Goal: Information Seeking & Learning: Learn about a topic

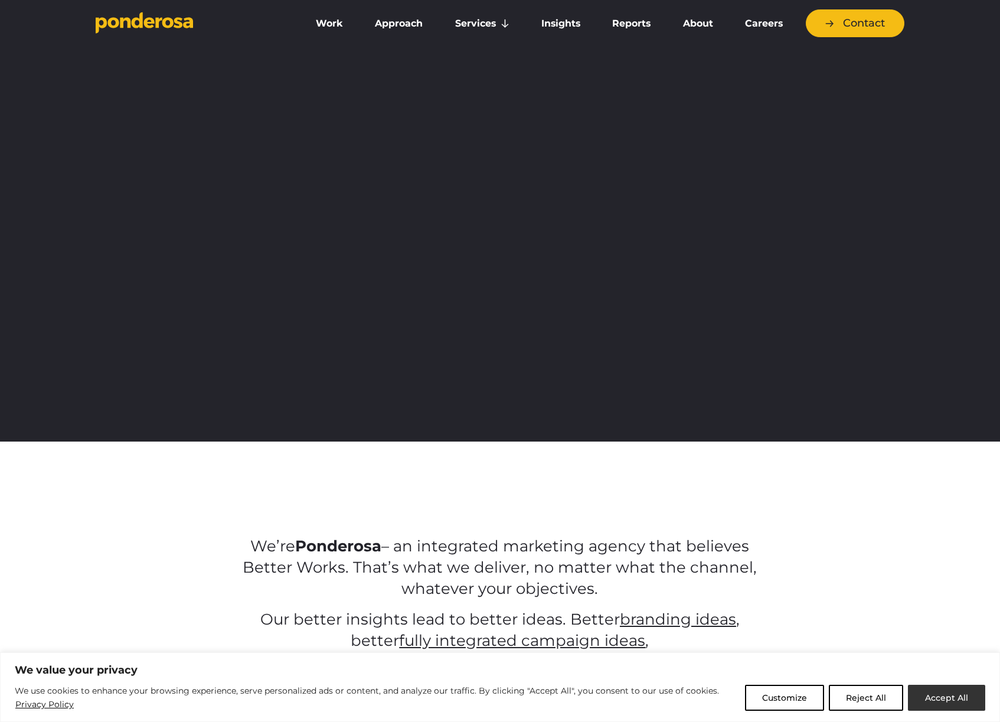
click at [936, 705] on button "Accept All" at bounding box center [946, 698] width 77 height 26
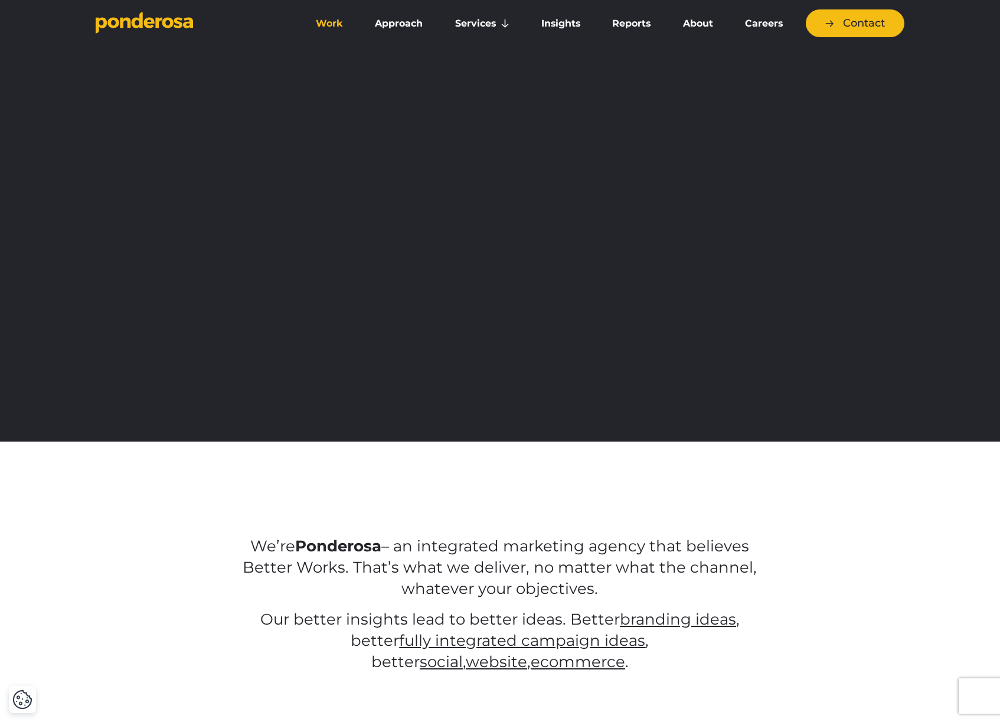
click at [337, 25] on link "Work" at bounding box center [329, 23] width 54 height 25
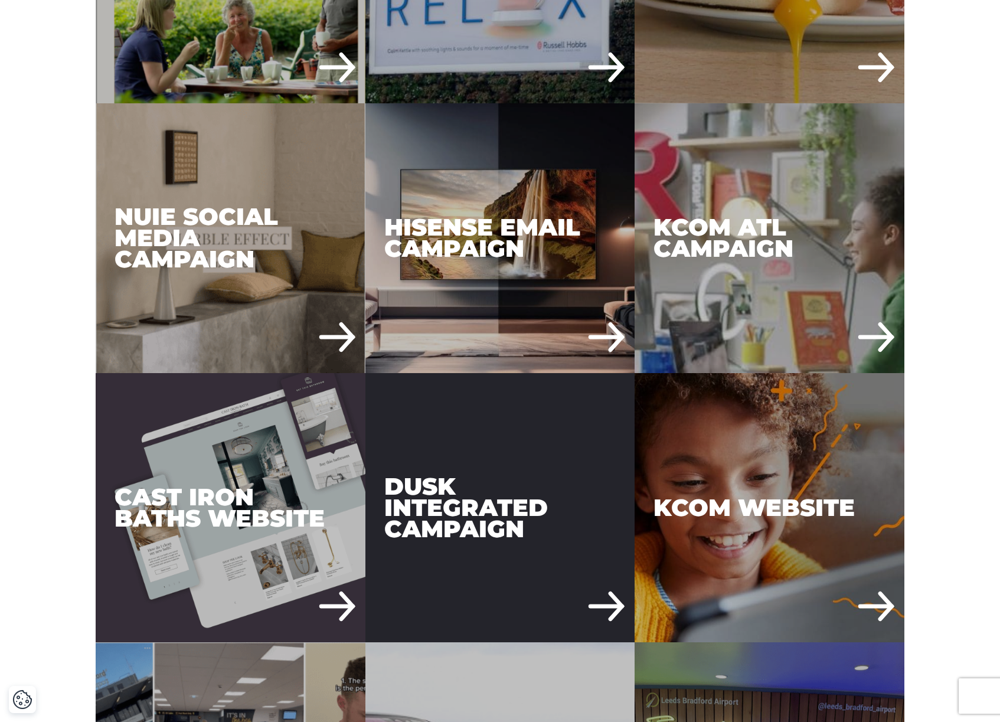
scroll to position [840, 0]
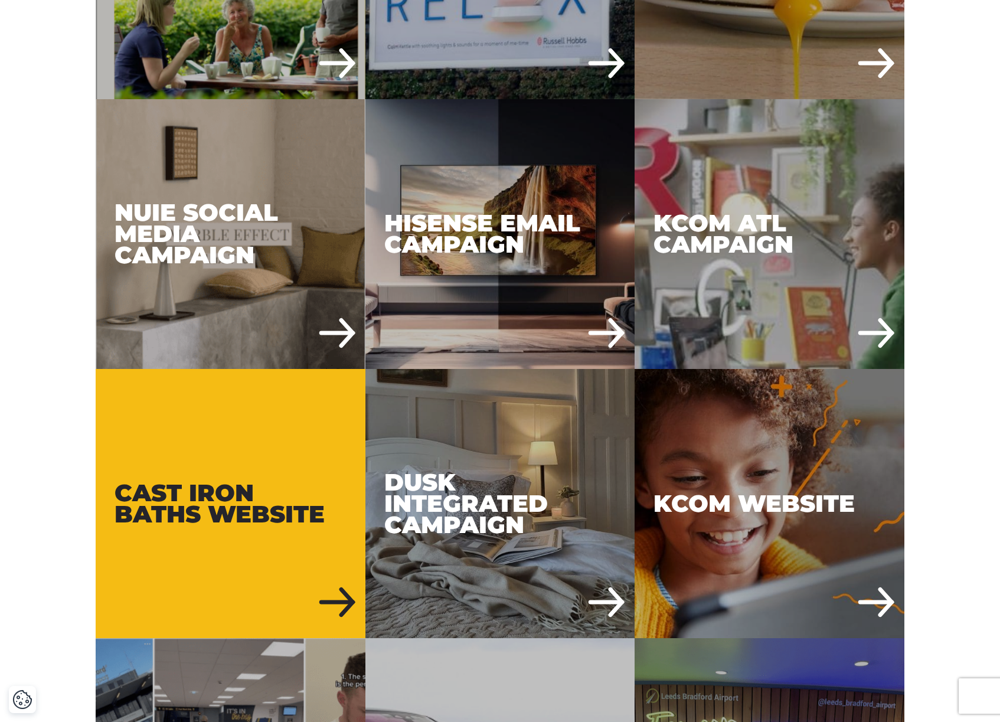
click at [194, 509] on div "Cast Iron Baths Website" at bounding box center [231, 504] width 270 height 270
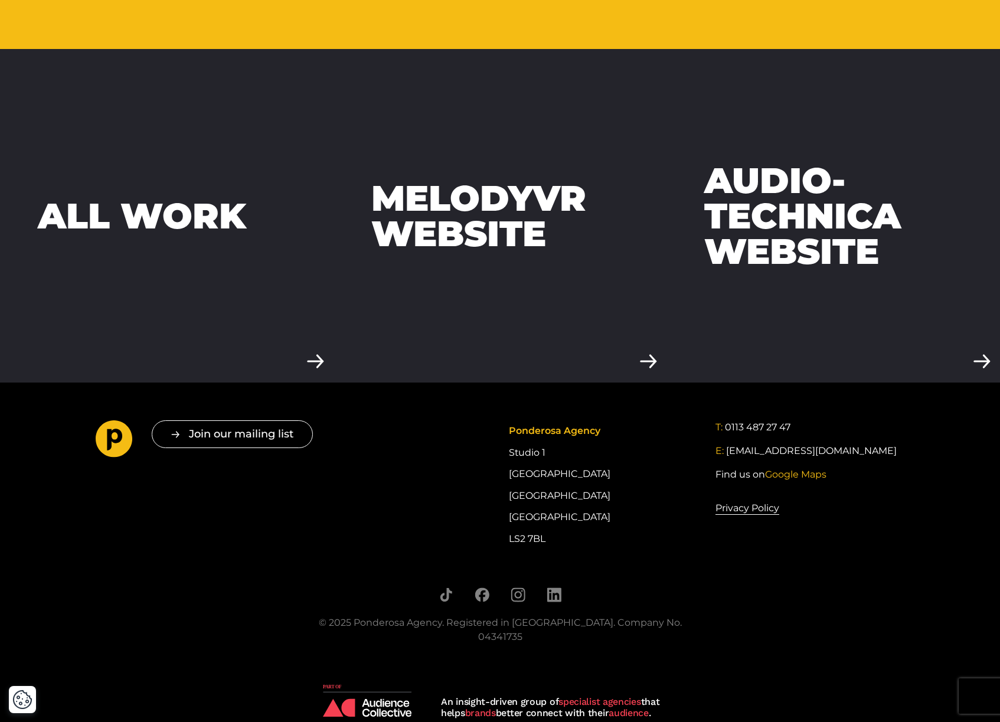
scroll to position [3850, 0]
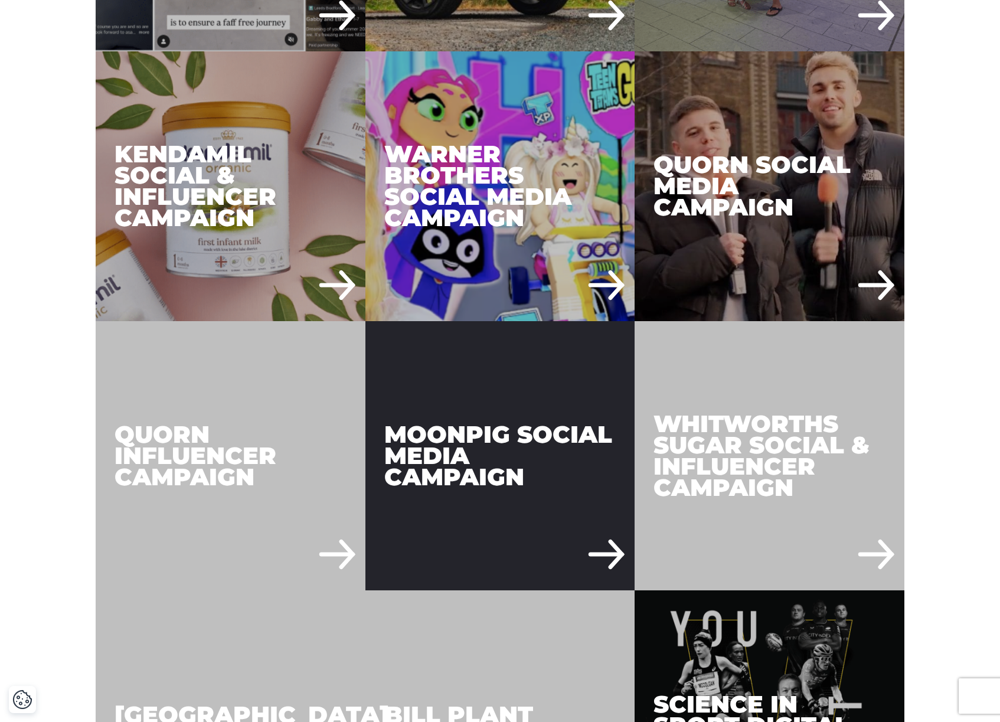
scroll to position [1677, 0]
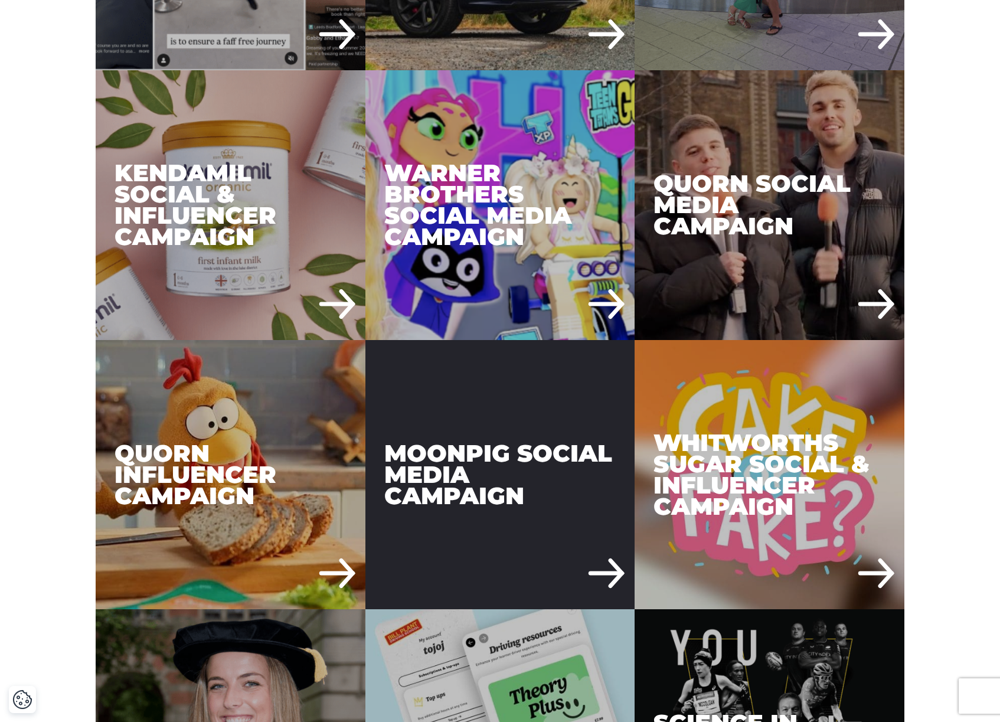
click at [490, 456] on div "Moonpig Social Media Campaign" at bounding box center [500, 475] width 270 height 270
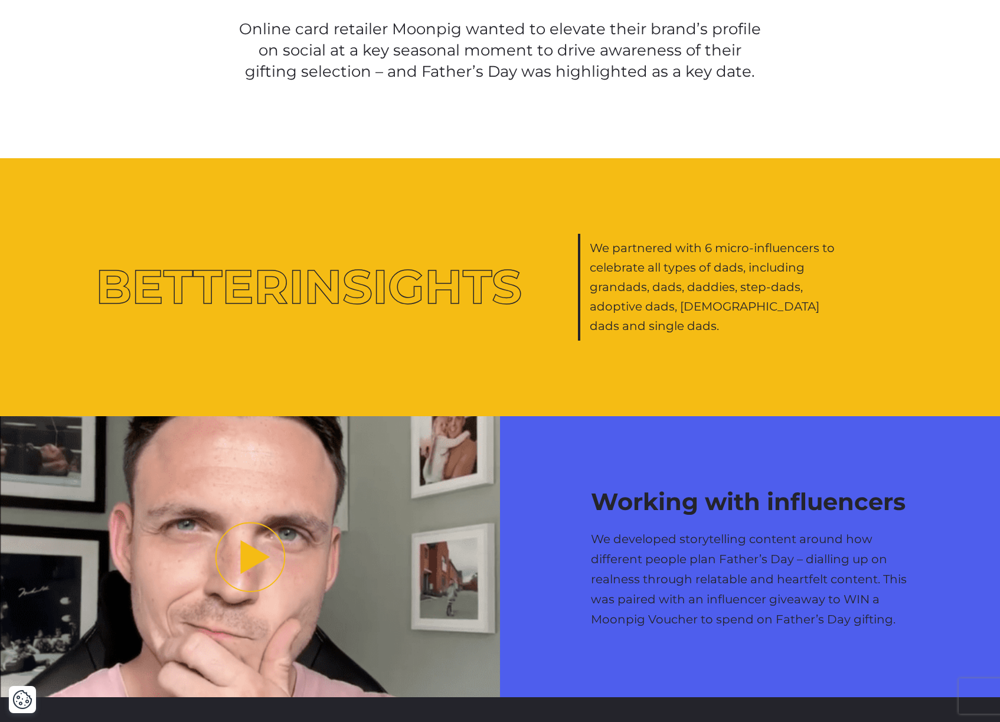
scroll to position [1130, 0]
